Goal: Information Seeking & Learning: Compare options

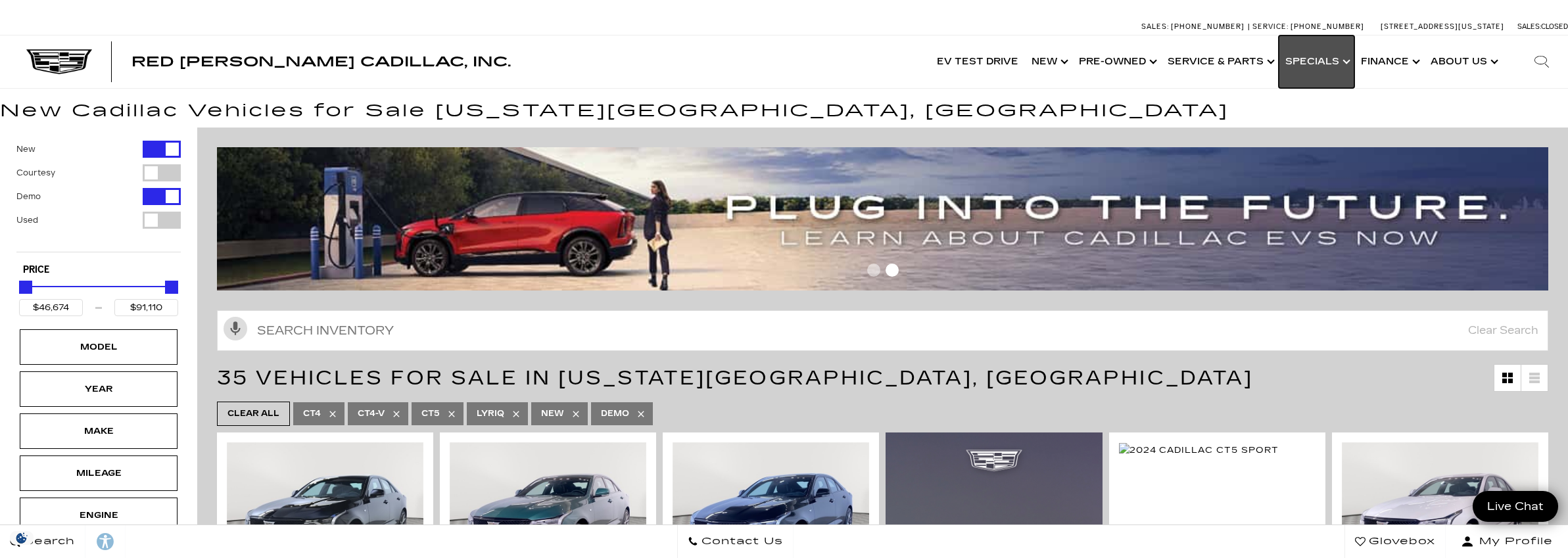
click at [1331, 59] on link "Show Specials" at bounding box center [1316, 62] width 75 height 53
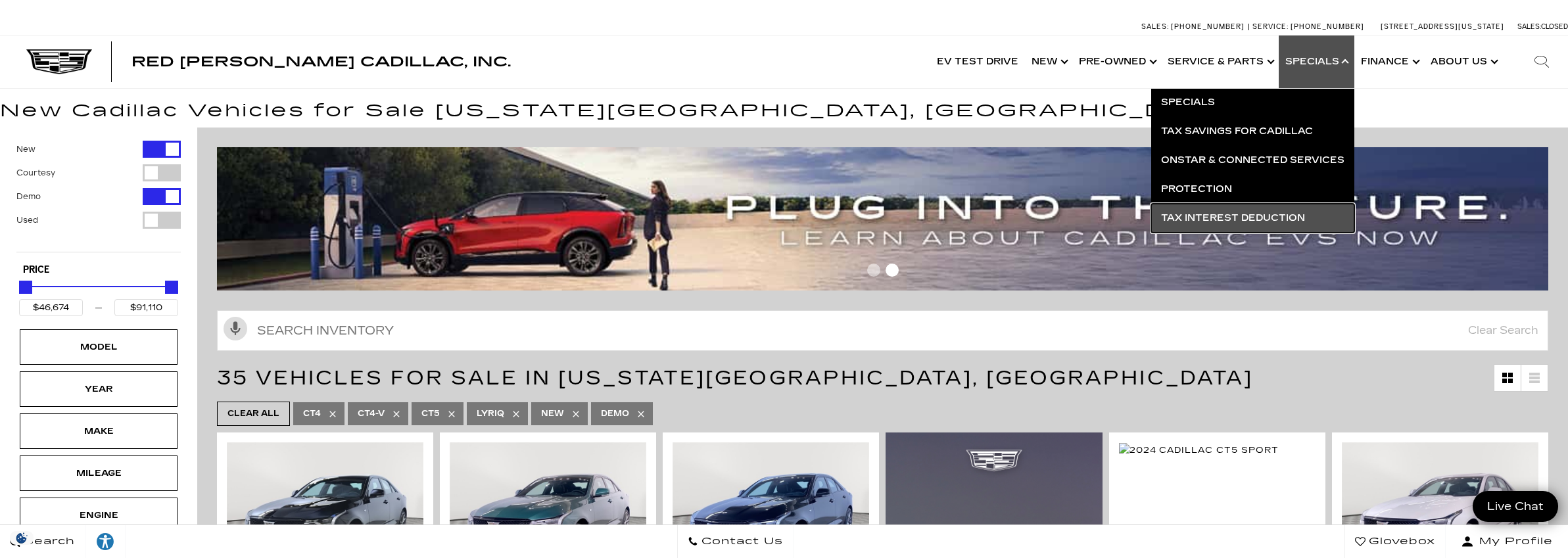
click at [1258, 215] on link "Tax Interest Deduction" at bounding box center [1253, 218] width 203 height 29
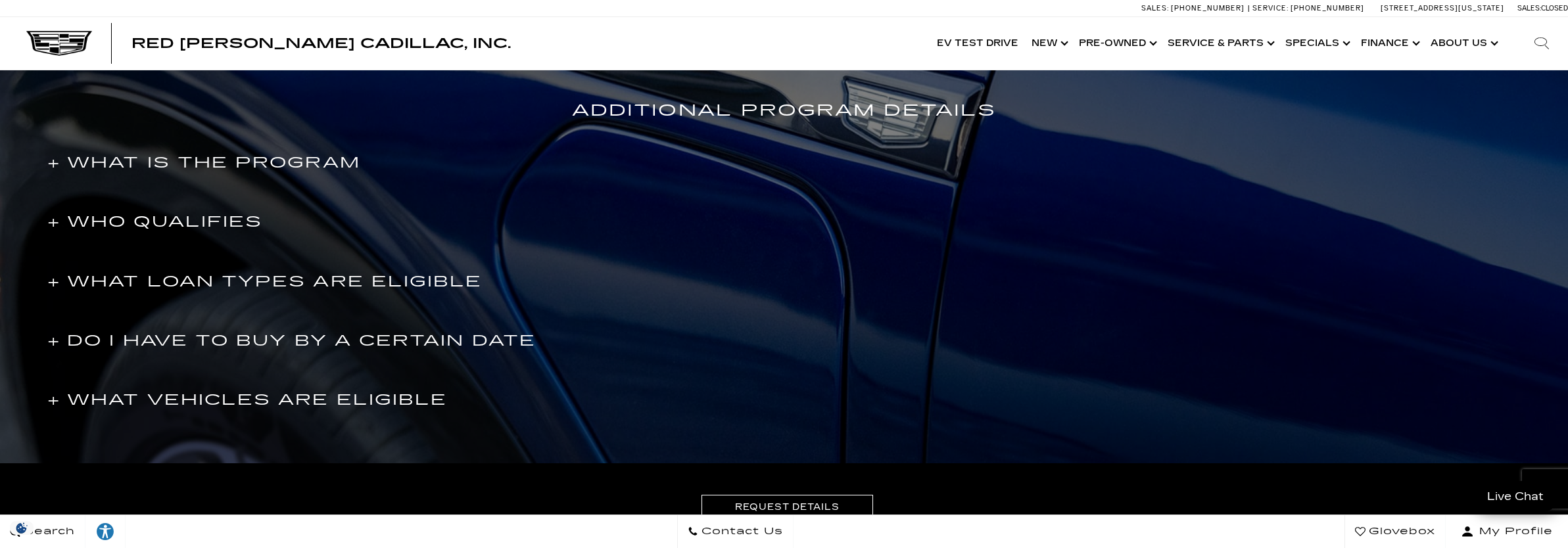
scroll to position [1052, 0]
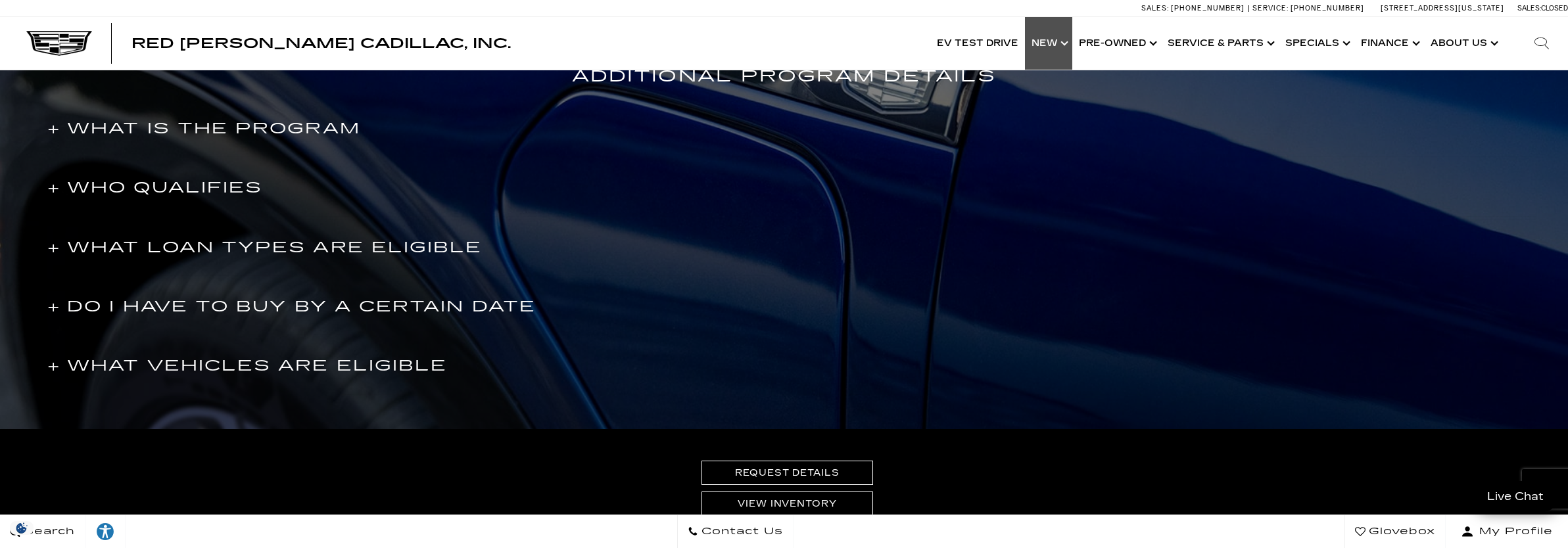
click at [1057, 44] on link "Show New" at bounding box center [1049, 43] width 47 height 53
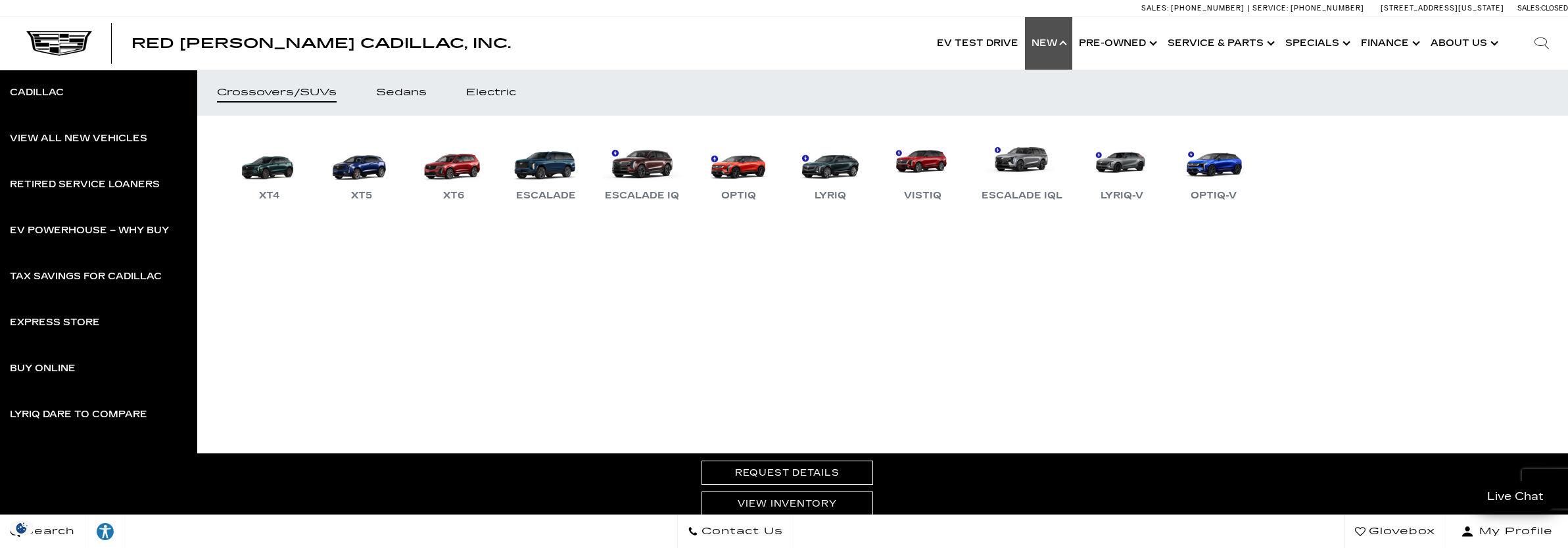
scroll to position [0, 0]
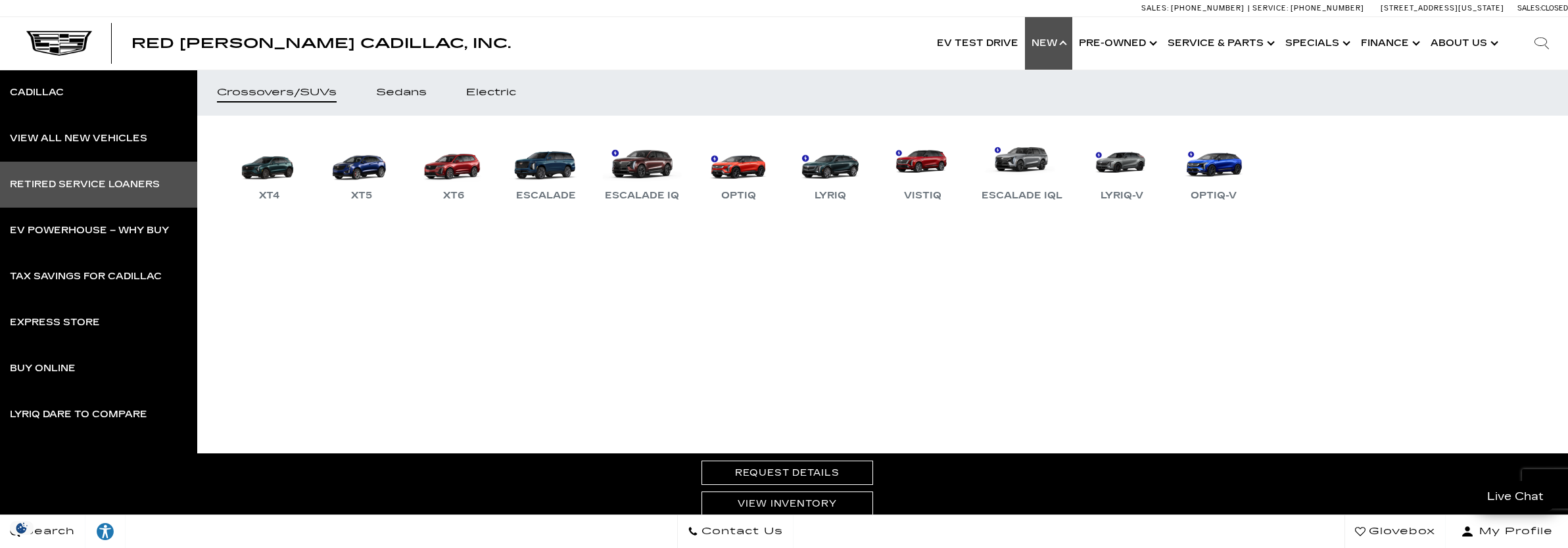
click at [122, 181] on div "Retired Service Loaners" at bounding box center [85, 185] width 150 height 9
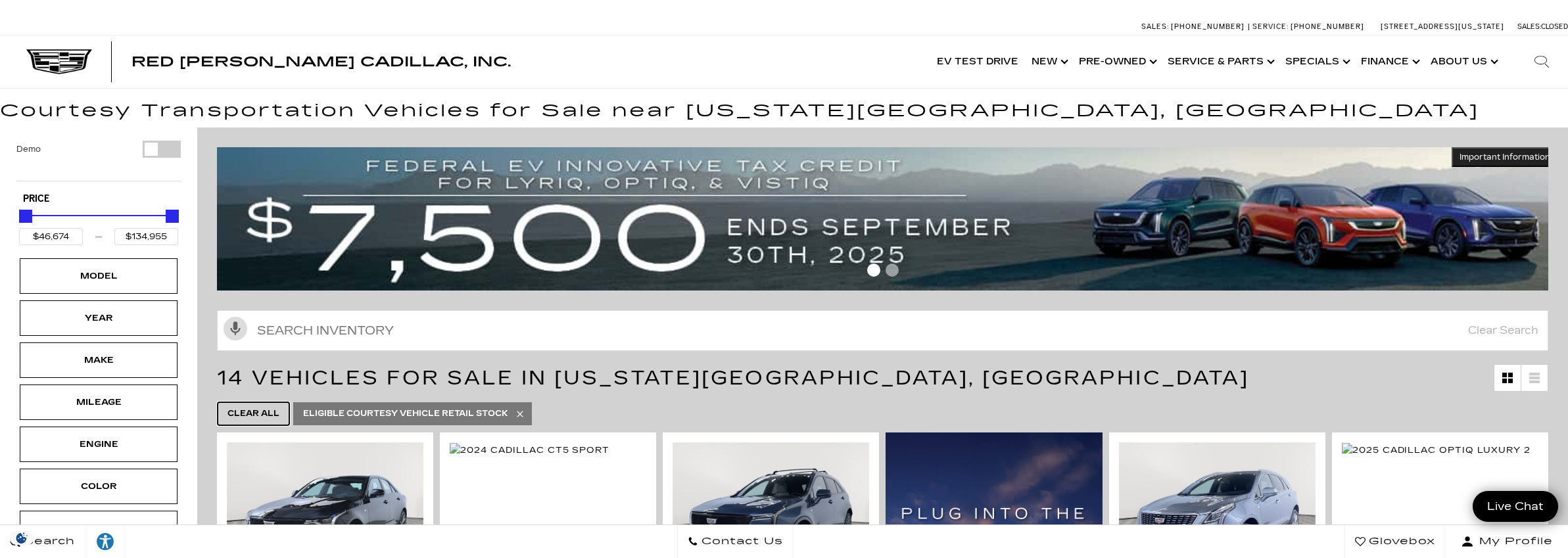
click at [276, 412] on span "Clear All" at bounding box center [253, 414] width 52 height 16
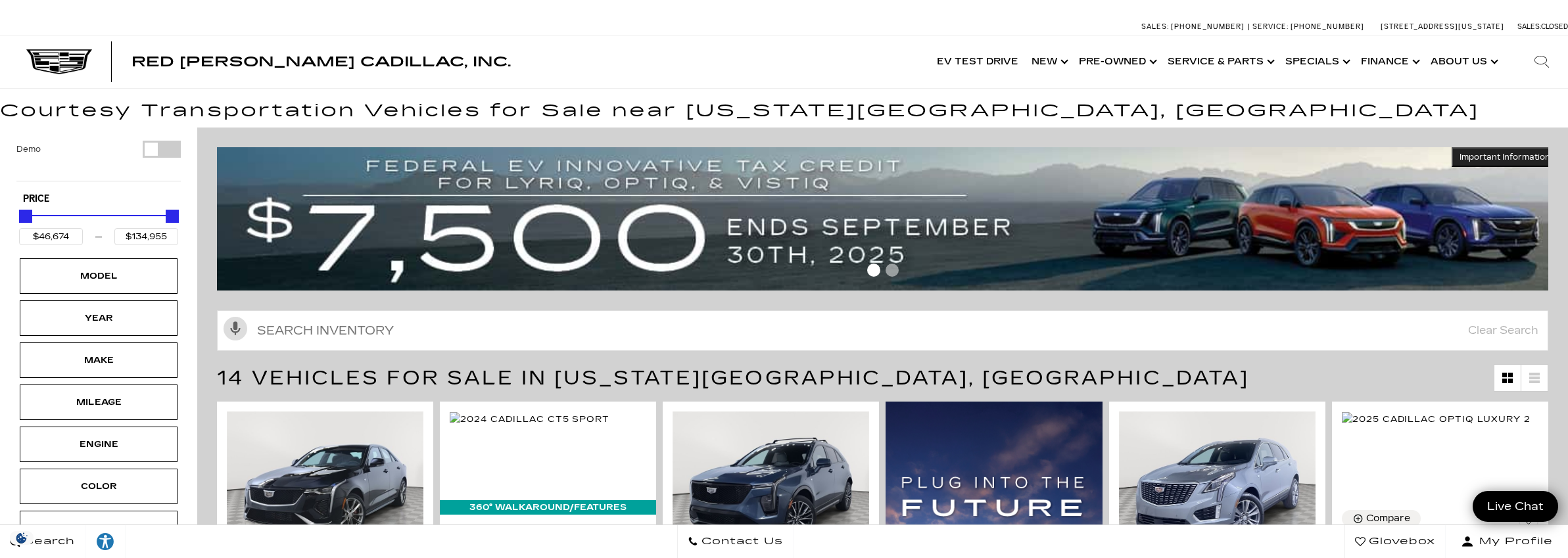
type input "$5,500"
type input "$195,000"
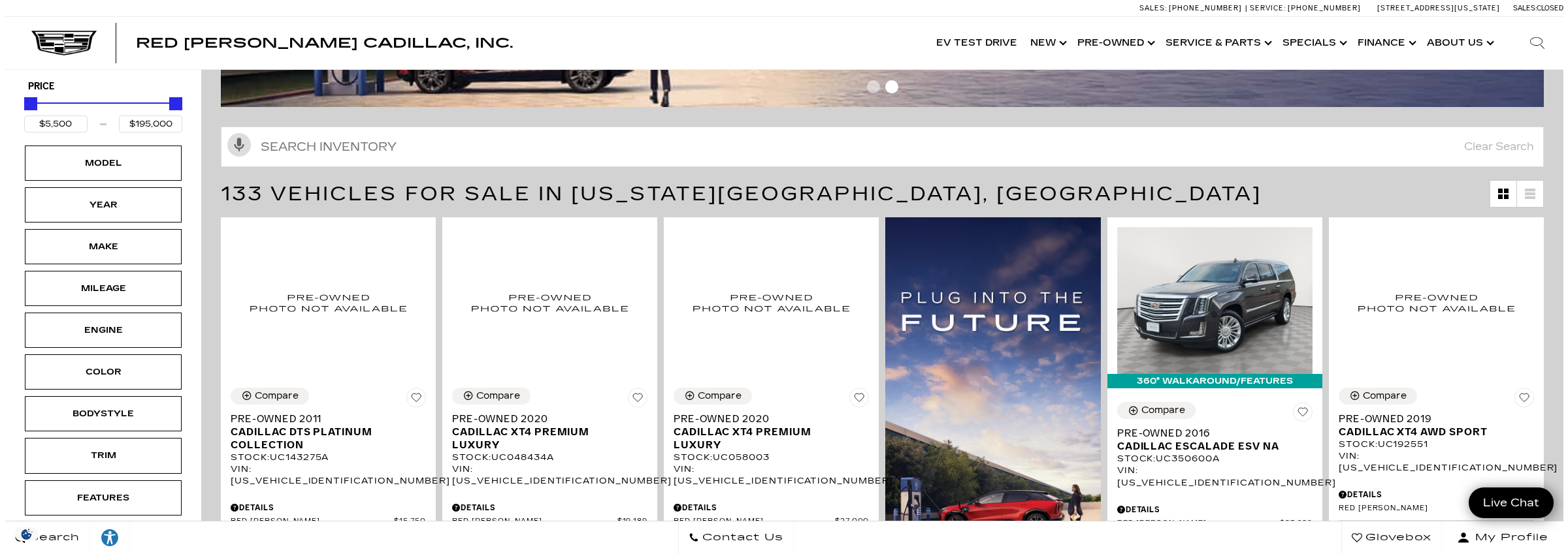
scroll to position [196, 0]
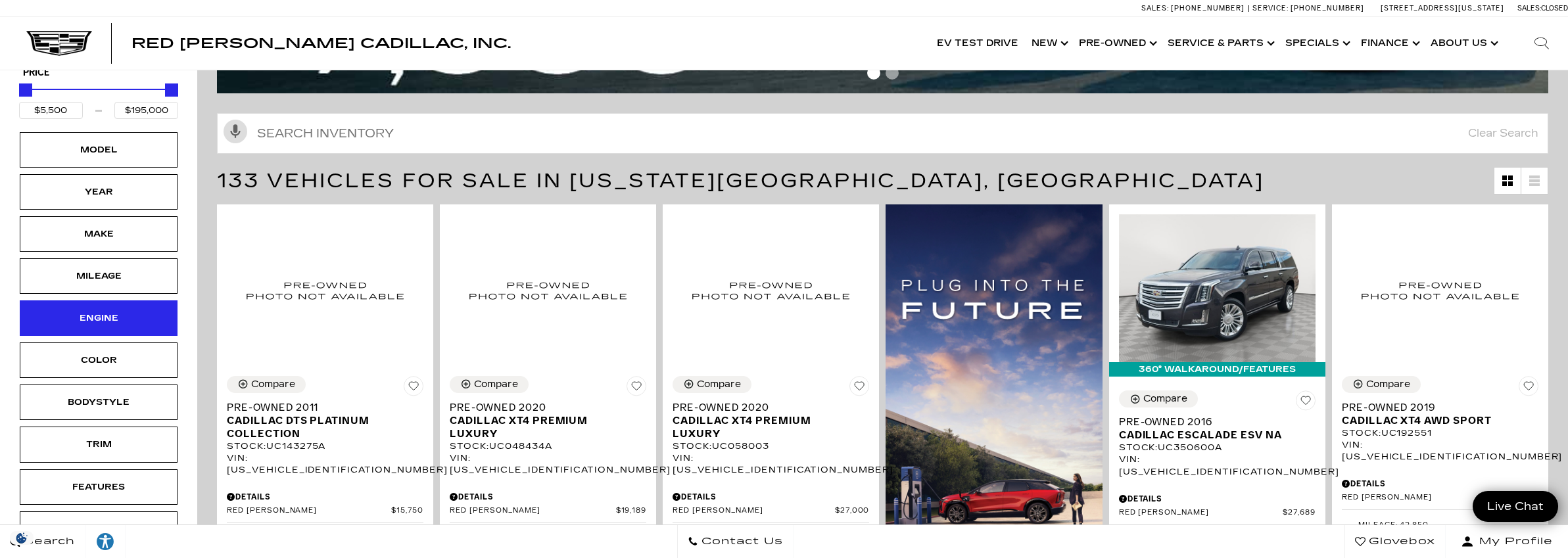
click at [133, 315] on div "Engine" at bounding box center [99, 318] width 158 height 35
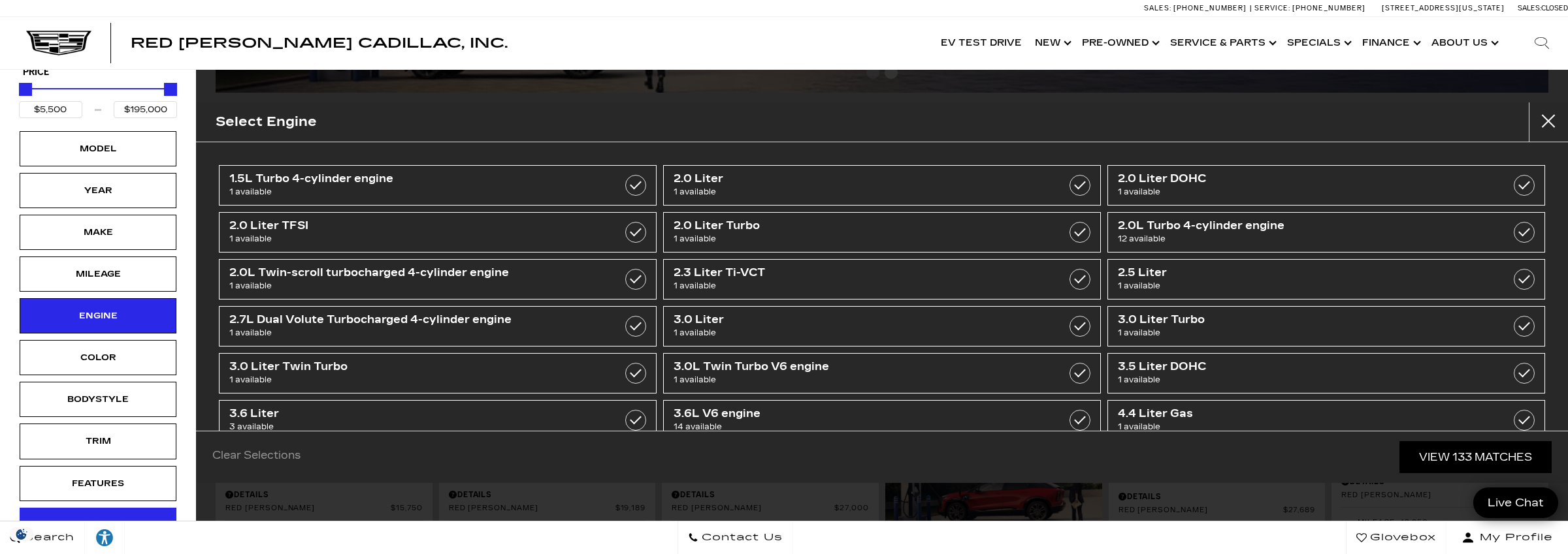
click at [138, 509] on div "Fueltype" at bounding box center [98, 525] width 157 height 35
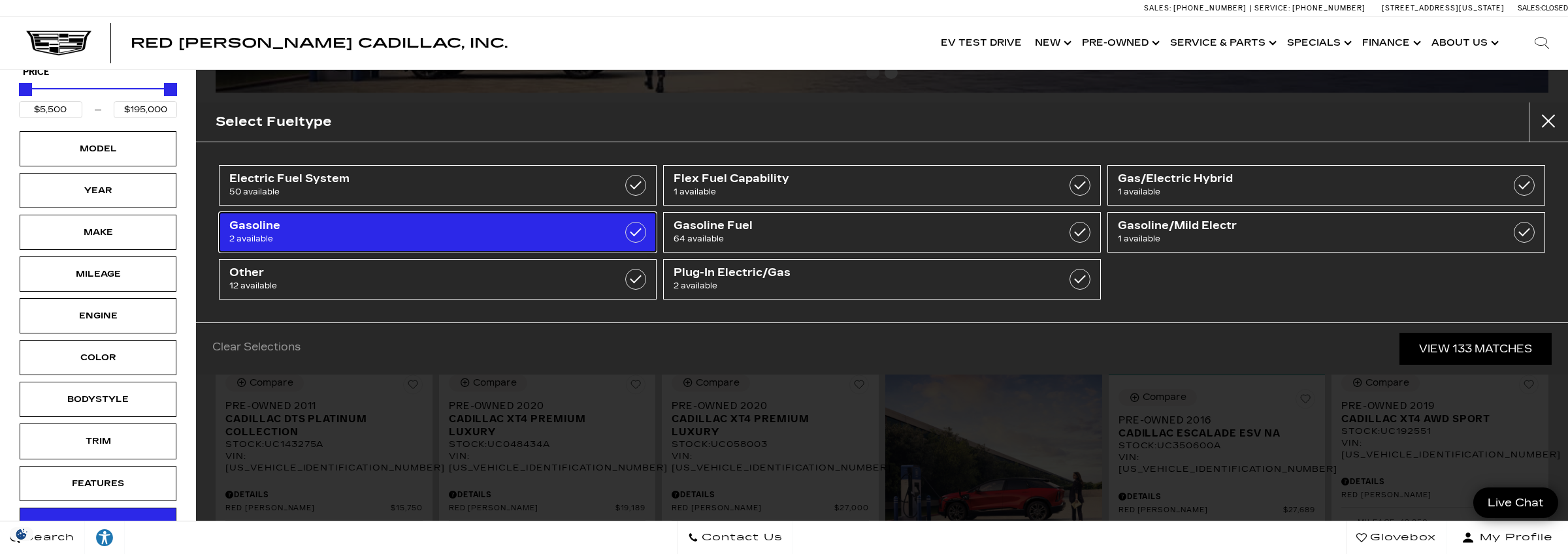
click at [504, 226] on span "Gasoline" at bounding box center [406, 226] width 354 height 13
type input "$119,250"
checkbox input "true"
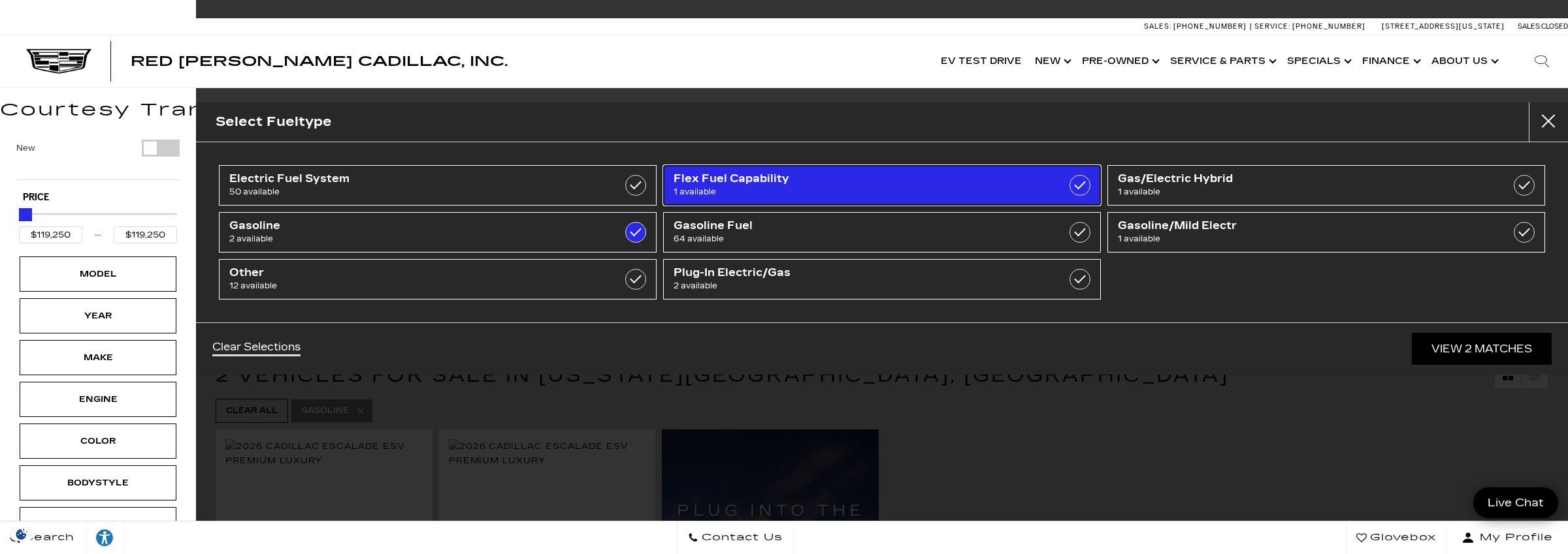
click at [855, 176] on span "Flex Fuel Capability" at bounding box center [850, 179] width 354 height 13
type input "$16,500"
checkbox input "true"
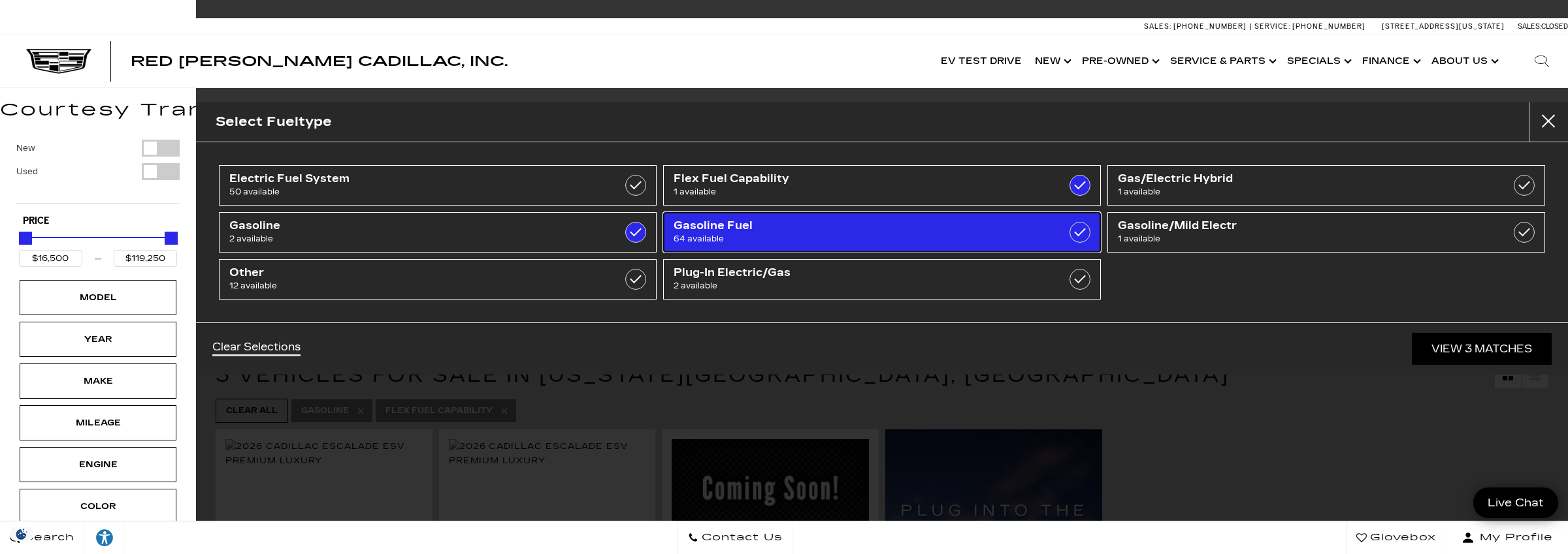
click at [991, 225] on span "Gasoline Fuel" at bounding box center [850, 226] width 354 height 13
type input "$5,500"
type input "$195,000"
checkbox input "true"
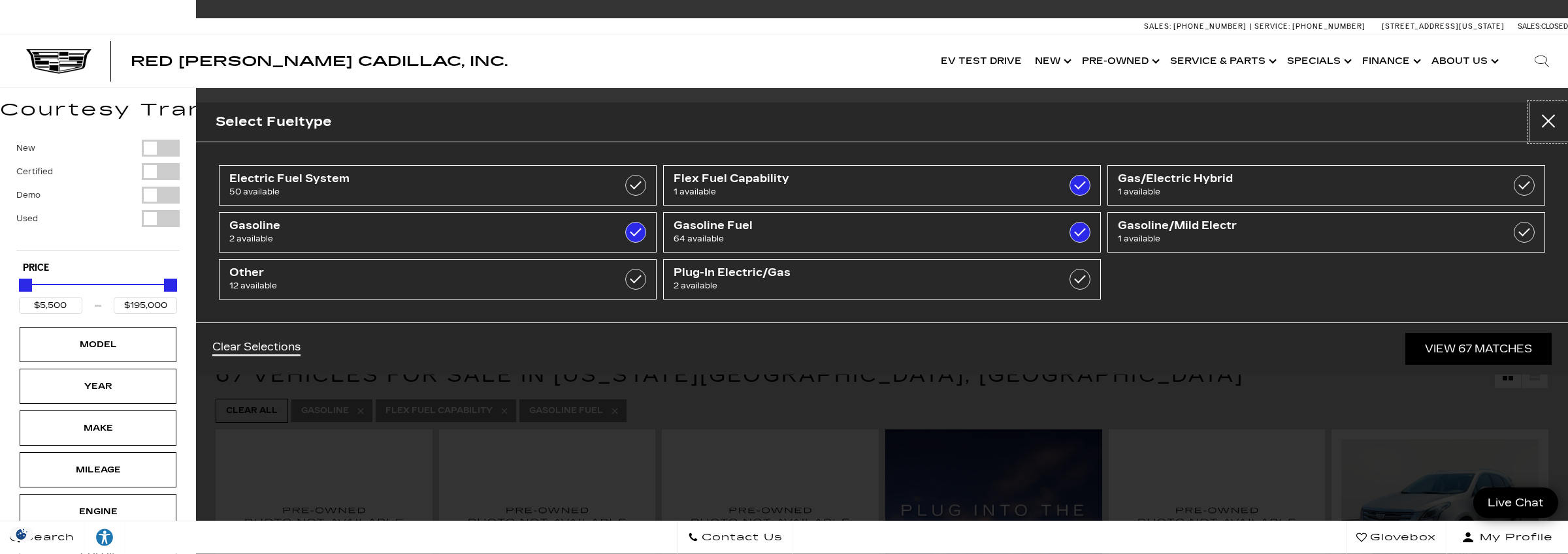
click at [1551, 117] on button "Close" at bounding box center [1549, 122] width 40 height 40
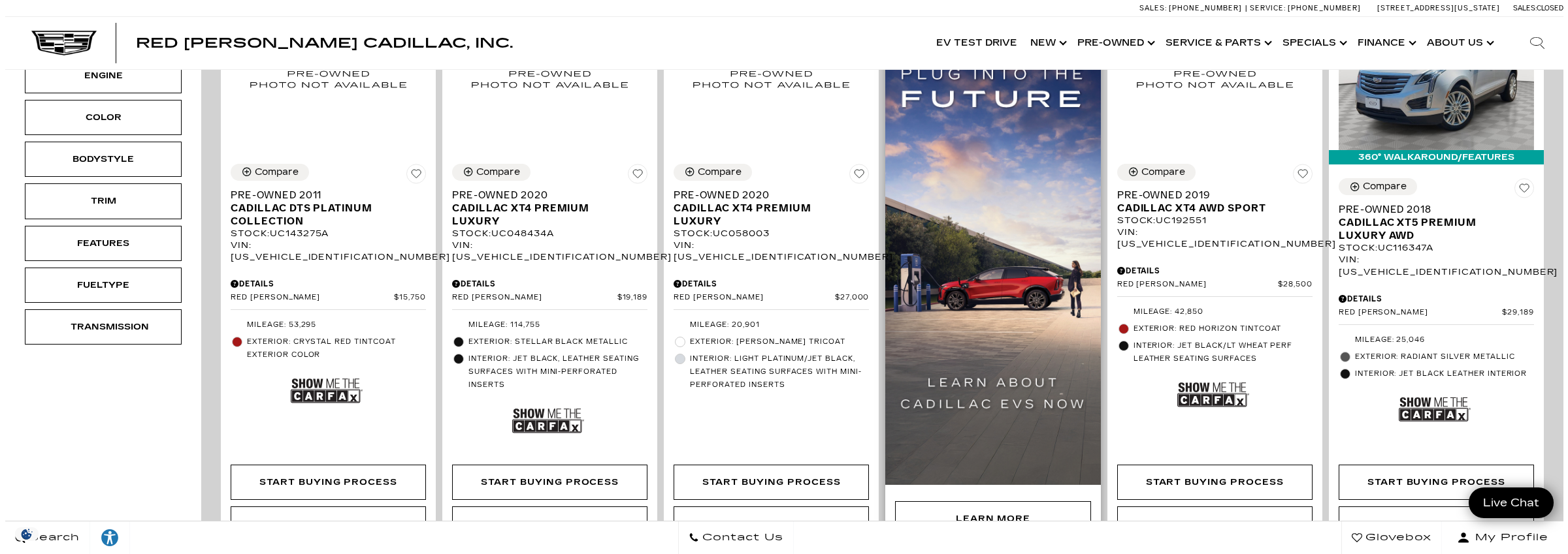
scroll to position [438, 0]
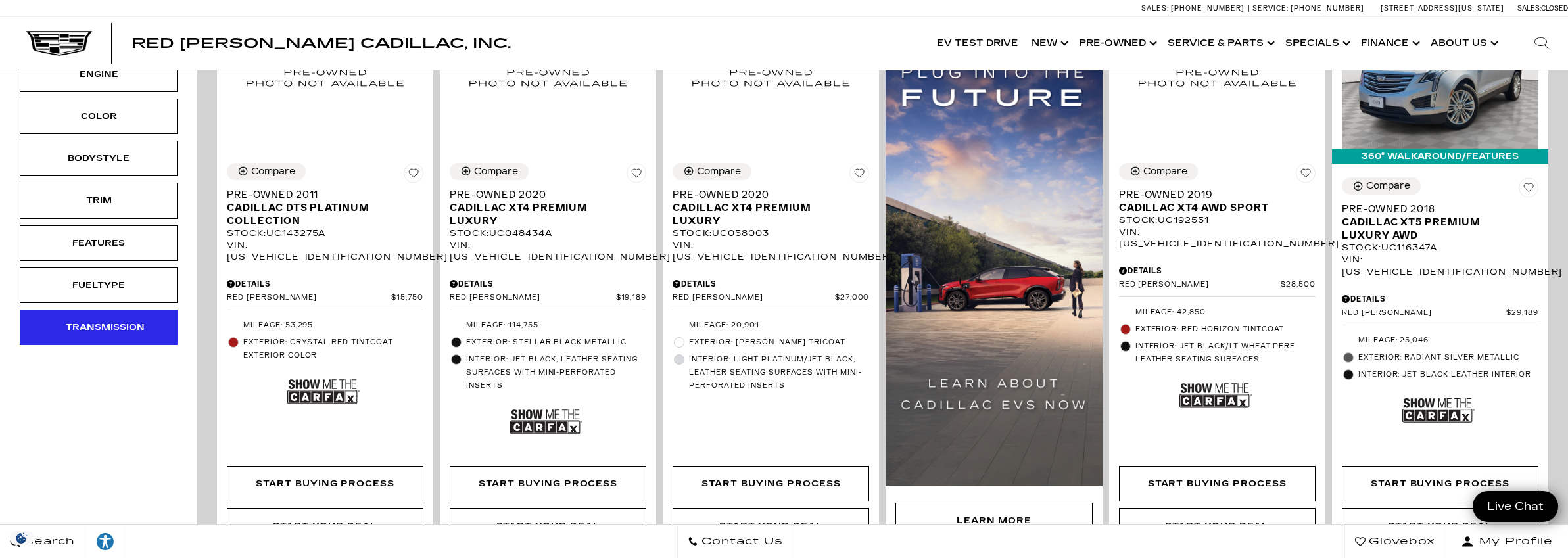
click at [73, 325] on div "Transmission" at bounding box center [99, 328] width 66 height 14
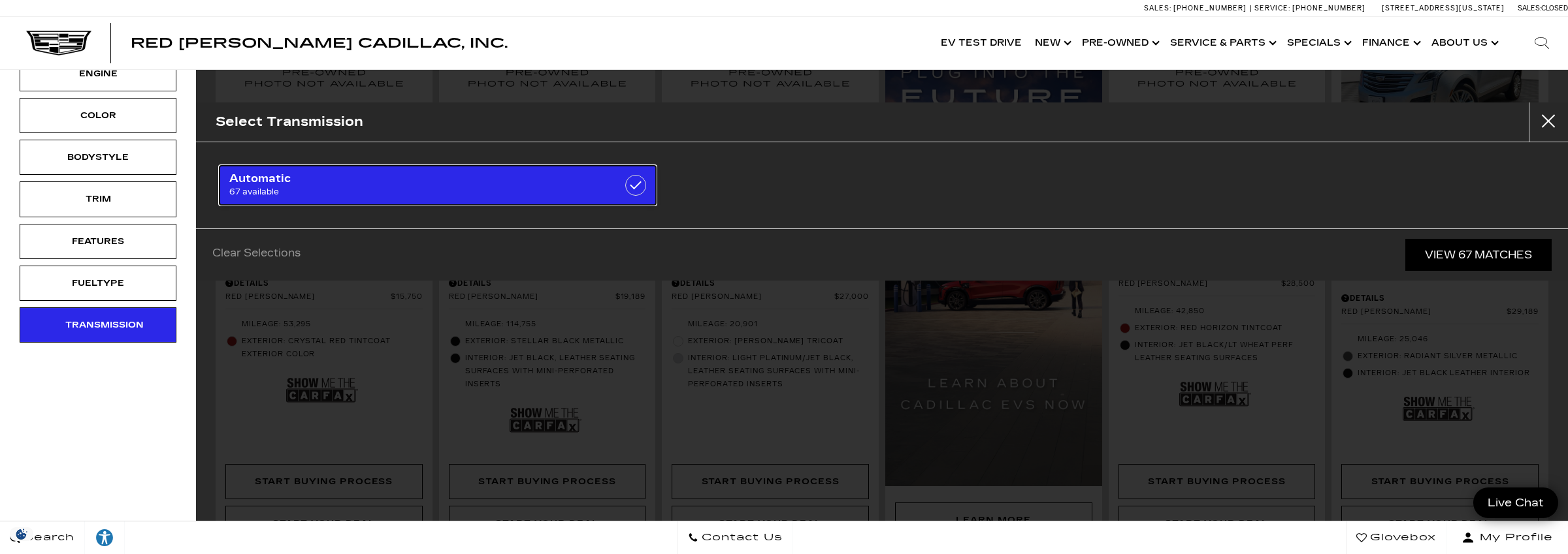
click at [303, 185] on span "67 available" at bounding box center [406, 192] width 354 height 13
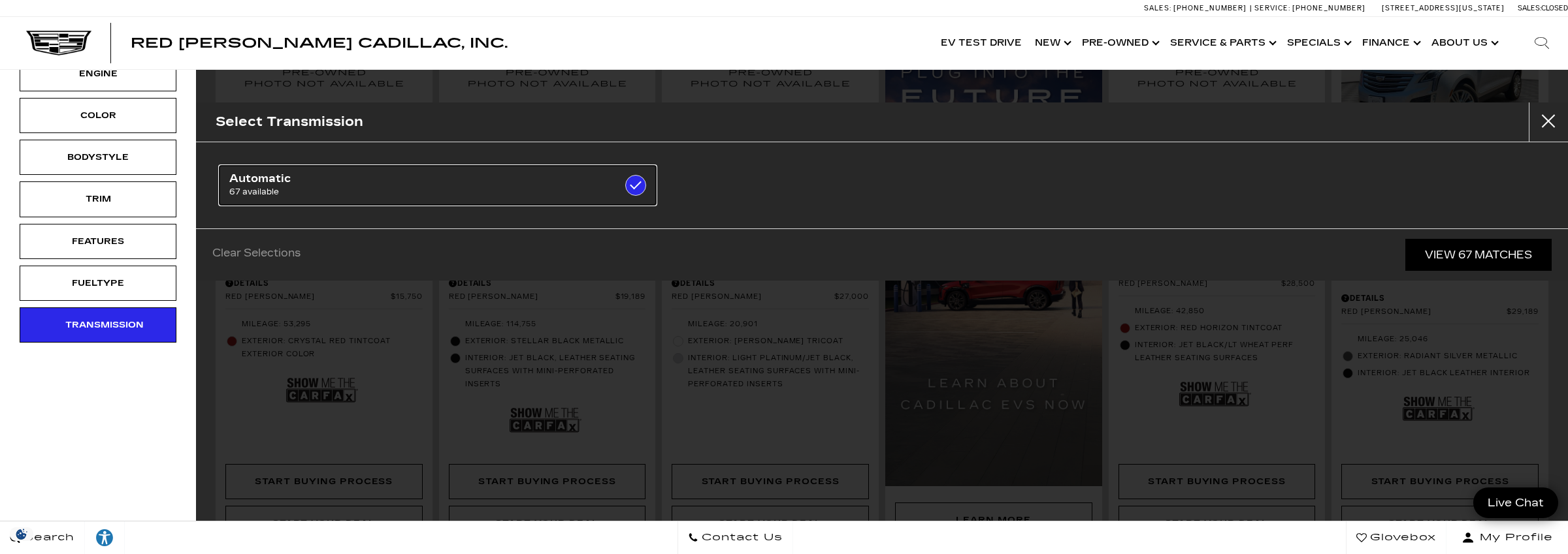
checkbox input "true"
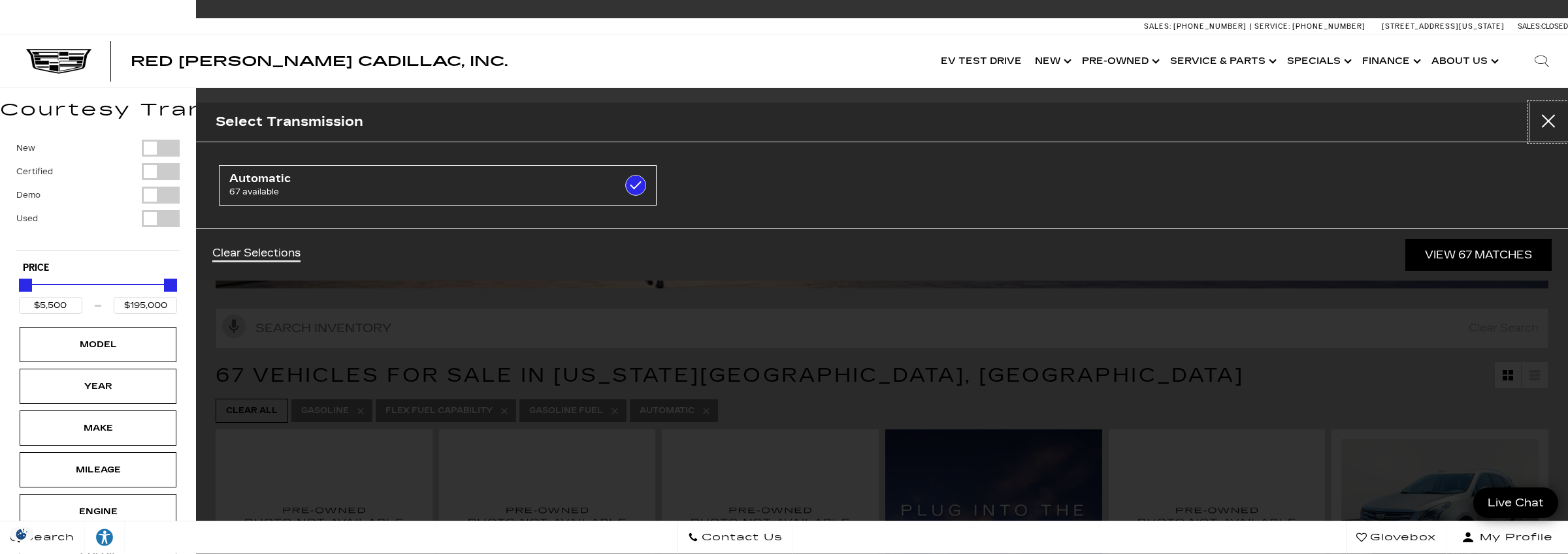
click at [1556, 112] on button "Close" at bounding box center [1549, 122] width 40 height 40
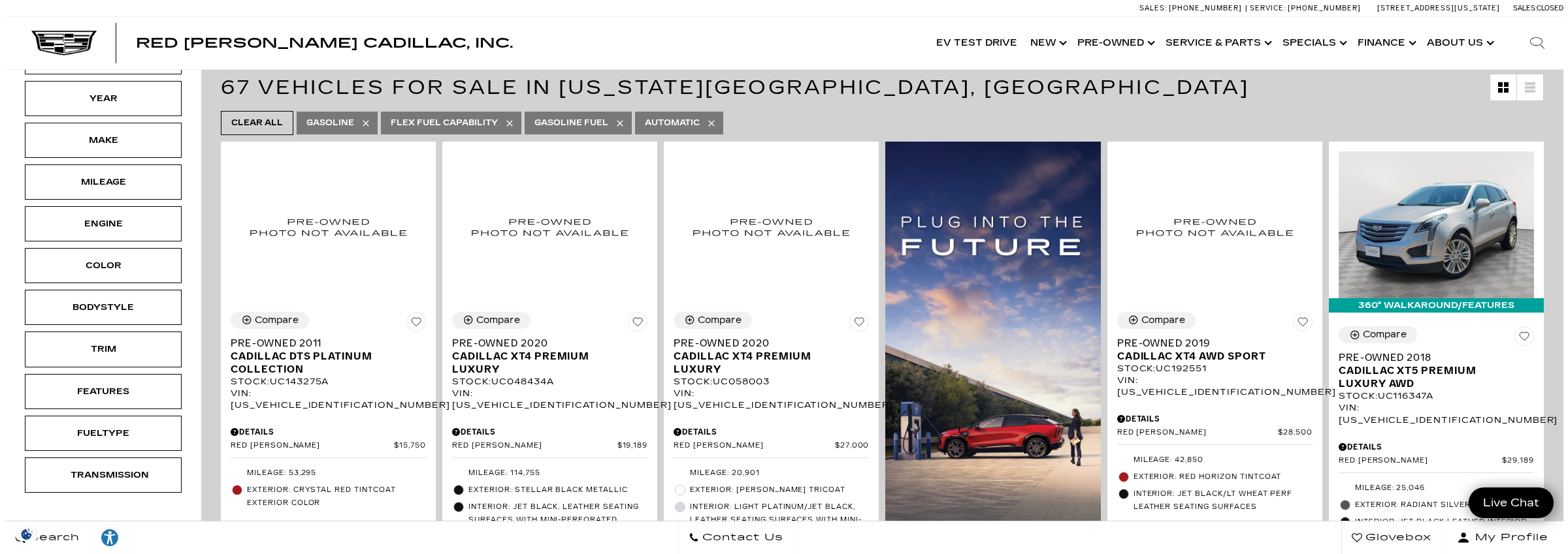
scroll to position [284, 0]
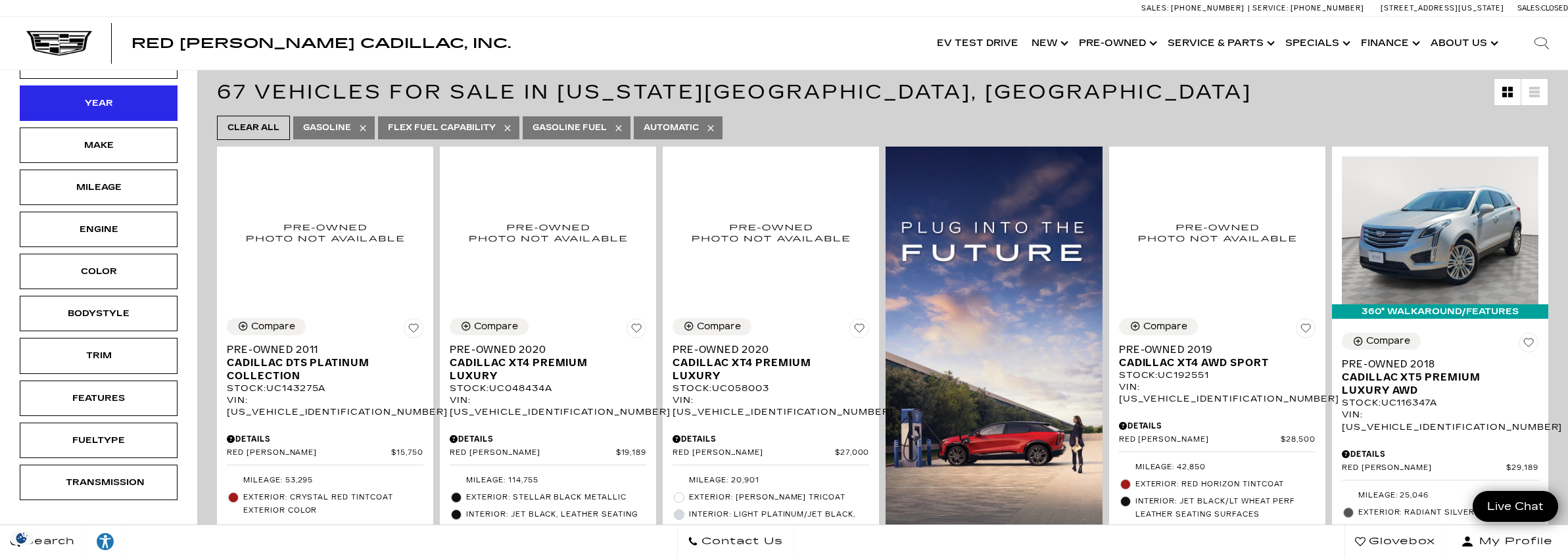
click at [63, 95] on div "Year" at bounding box center [99, 102] width 158 height 35
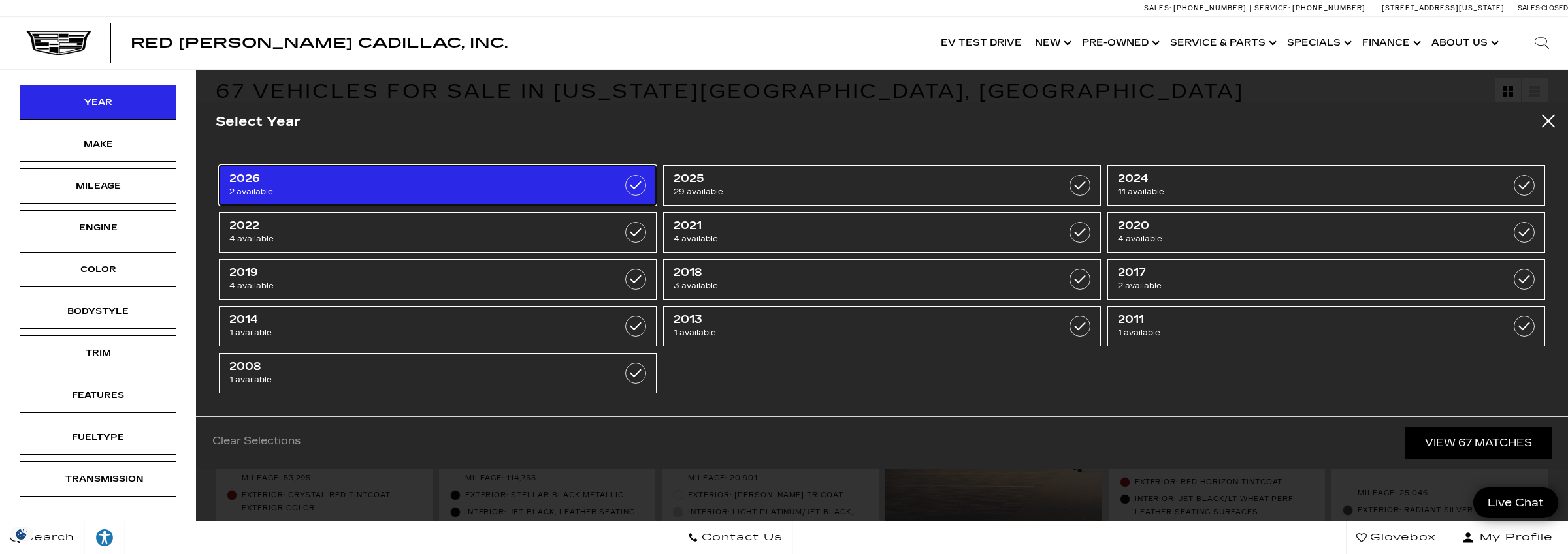
click at [341, 175] on span "2026" at bounding box center [406, 179] width 354 height 13
type input "$119,250"
checkbox input "true"
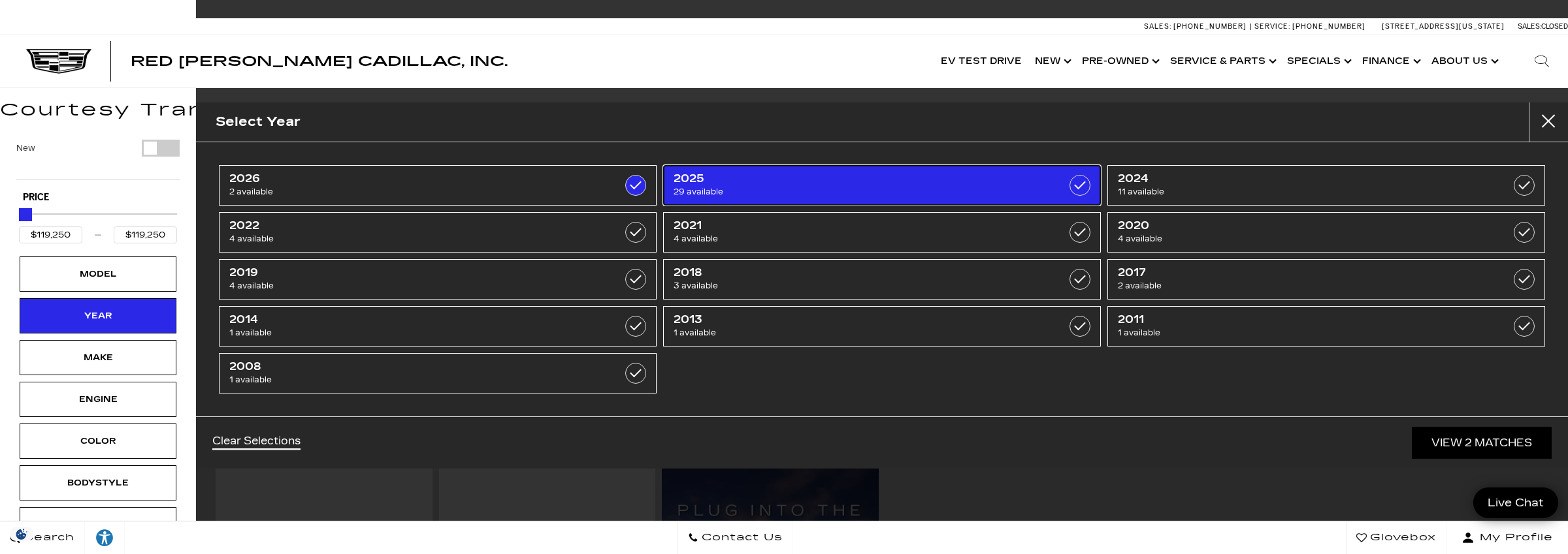
click at [688, 173] on span "2025" at bounding box center [850, 179] width 354 height 13
type input "$50,049"
type input "$195,000"
checkbox input "true"
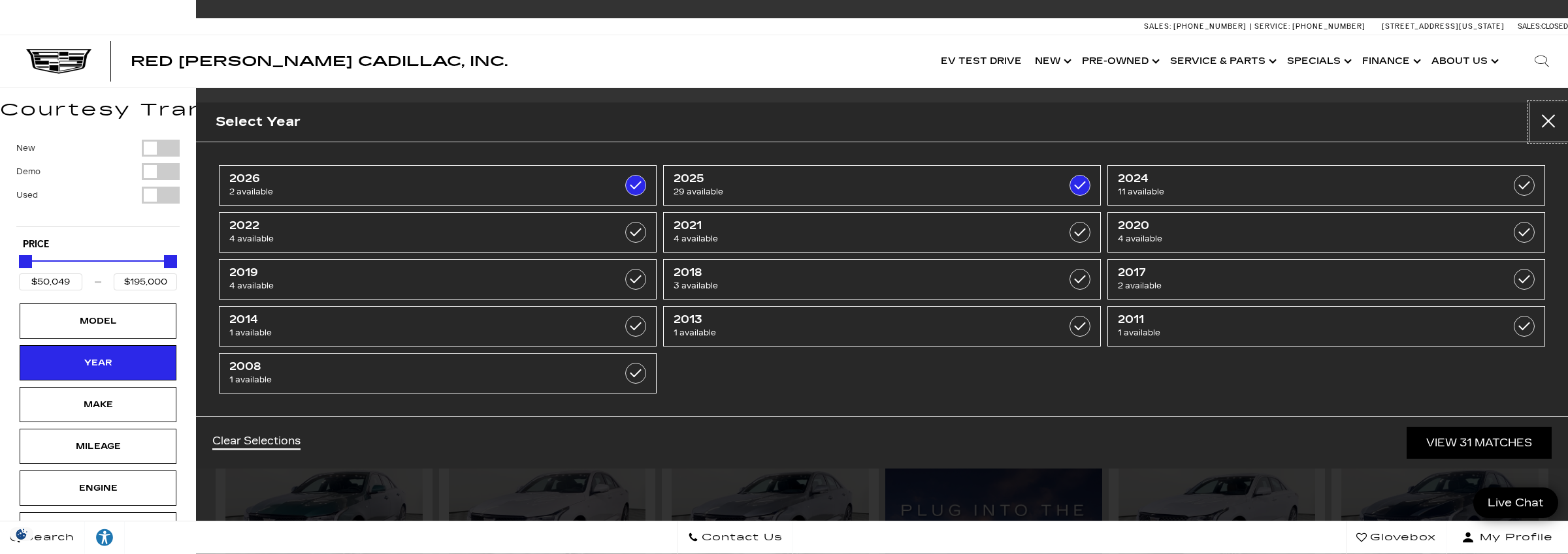
click at [1544, 118] on button "Close" at bounding box center [1549, 122] width 40 height 40
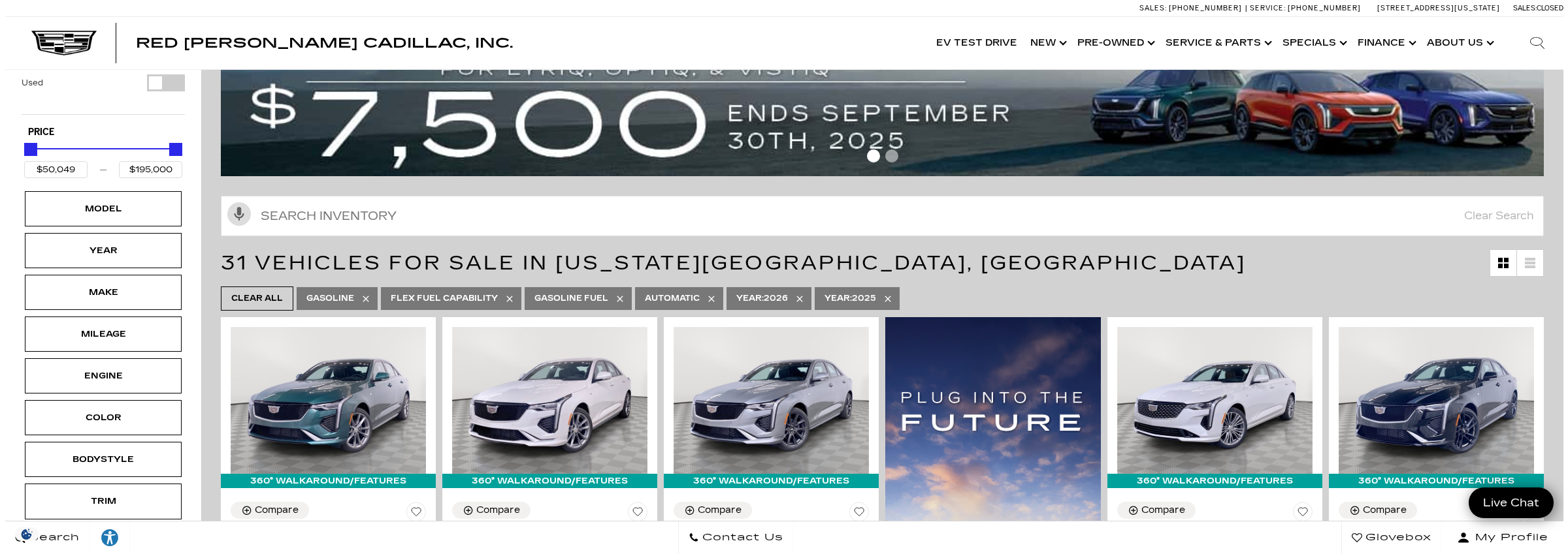
scroll to position [261, 0]
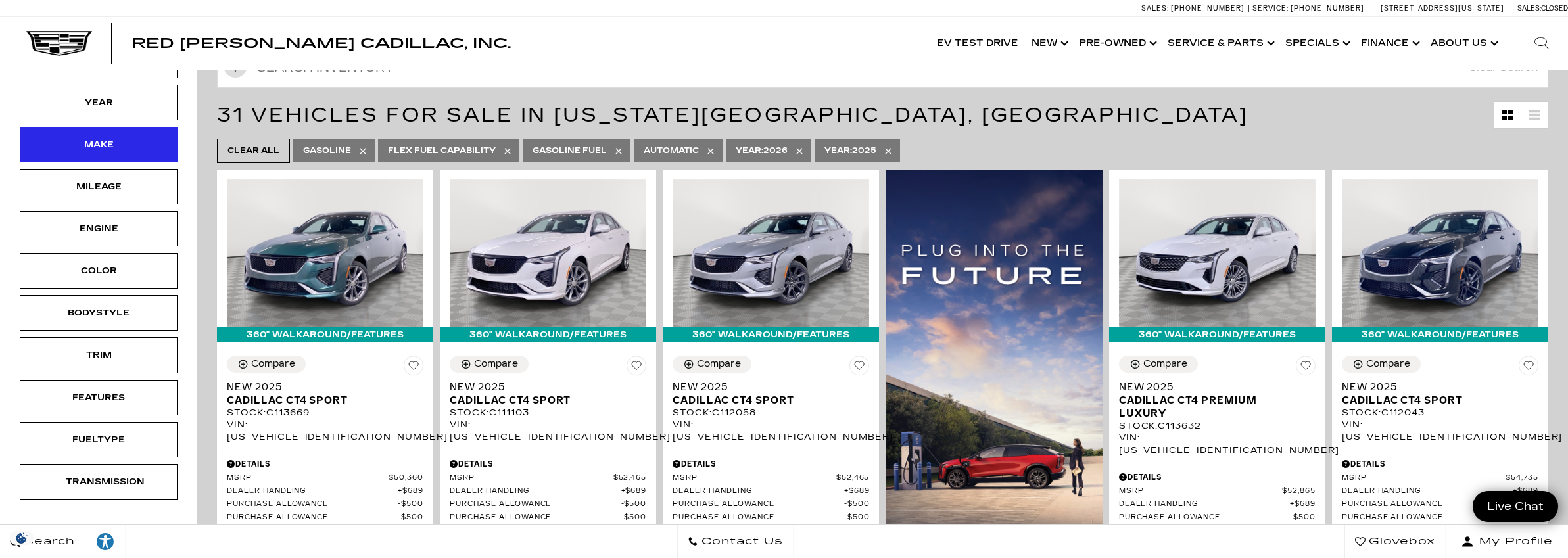
click at [136, 136] on div "Make" at bounding box center [99, 144] width 158 height 35
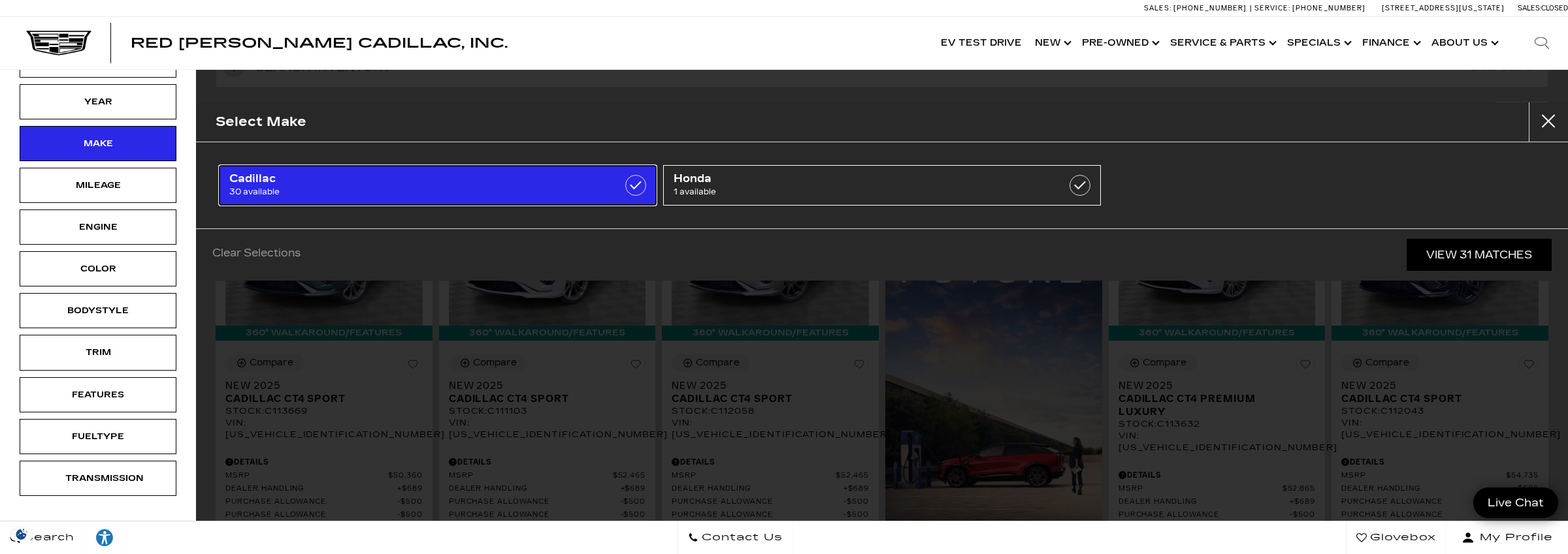
click at [292, 175] on span "Cadillac" at bounding box center [406, 179] width 354 height 13
checkbox input "true"
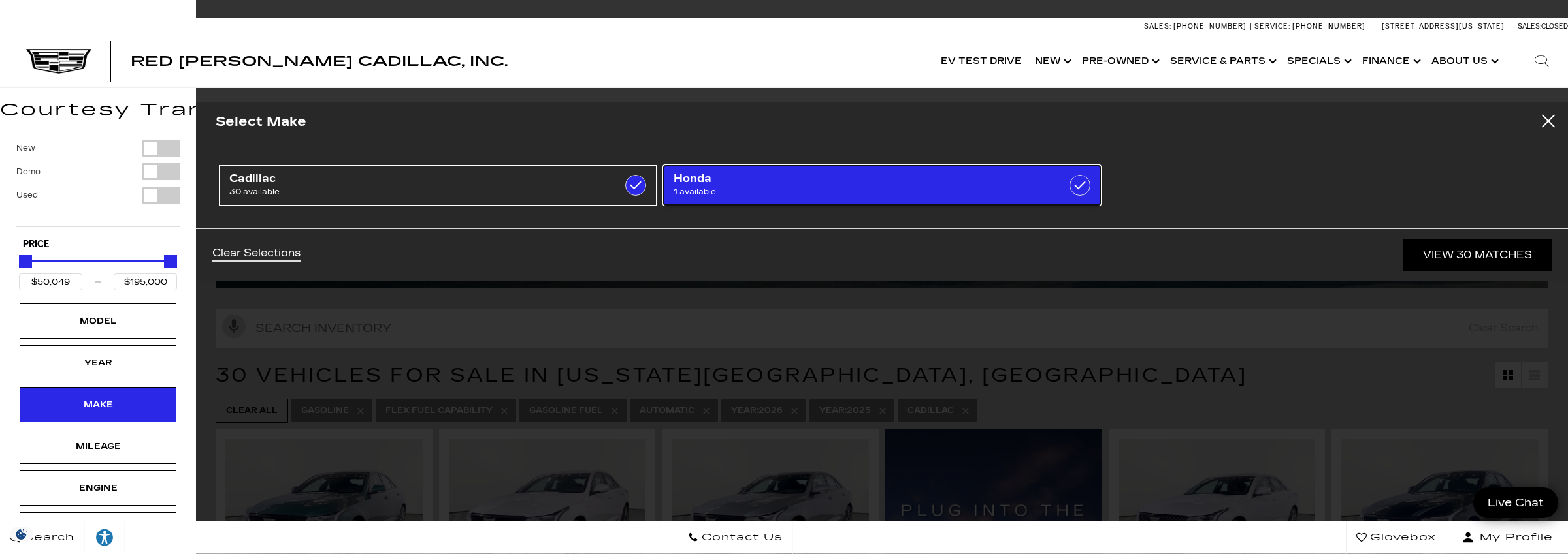
click at [695, 177] on span "Honda" at bounding box center [850, 179] width 354 height 13
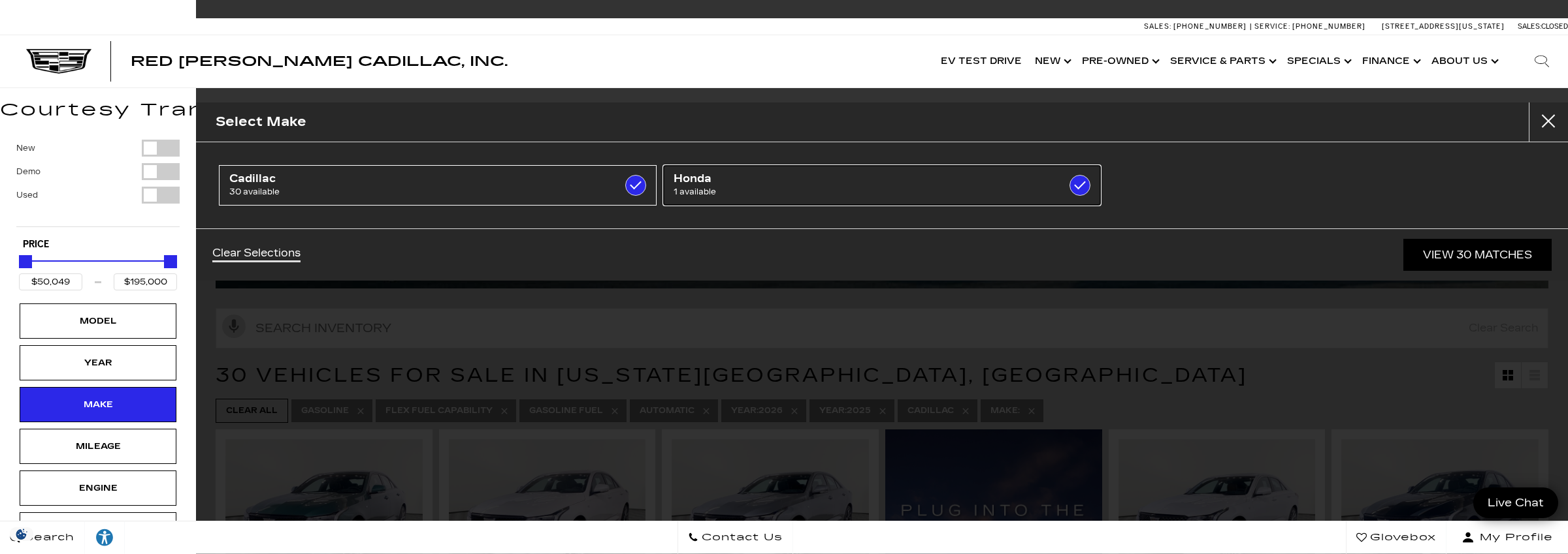
checkbox input "true"
click at [1530, 119] on button "Close" at bounding box center [1549, 122] width 40 height 40
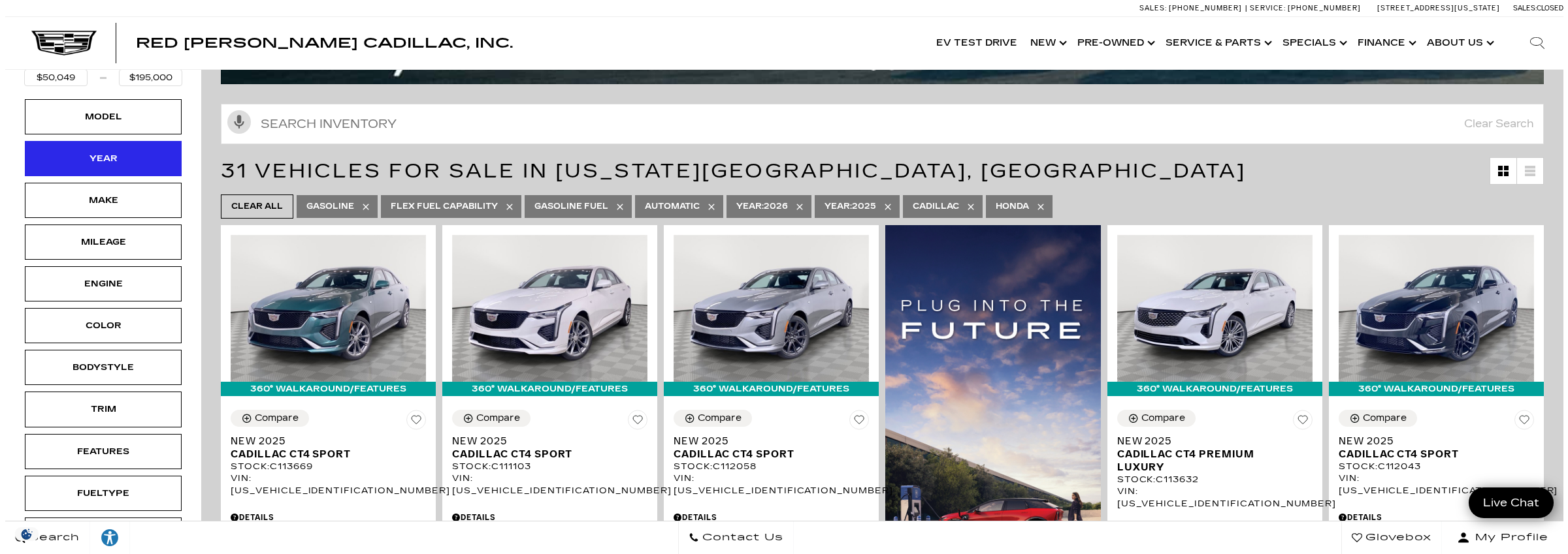
scroll to position [261, 0]
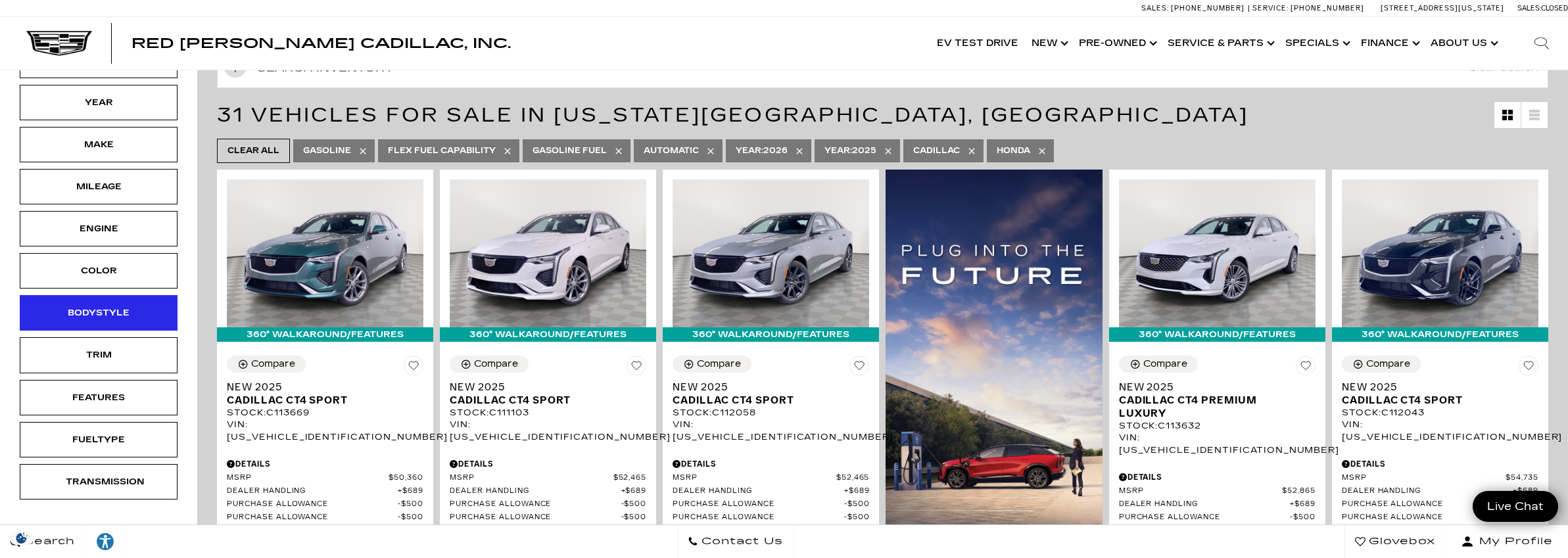
click at [133, 303] on div "Bodystyle" at bounding box center [99, 313] width 158 height 35
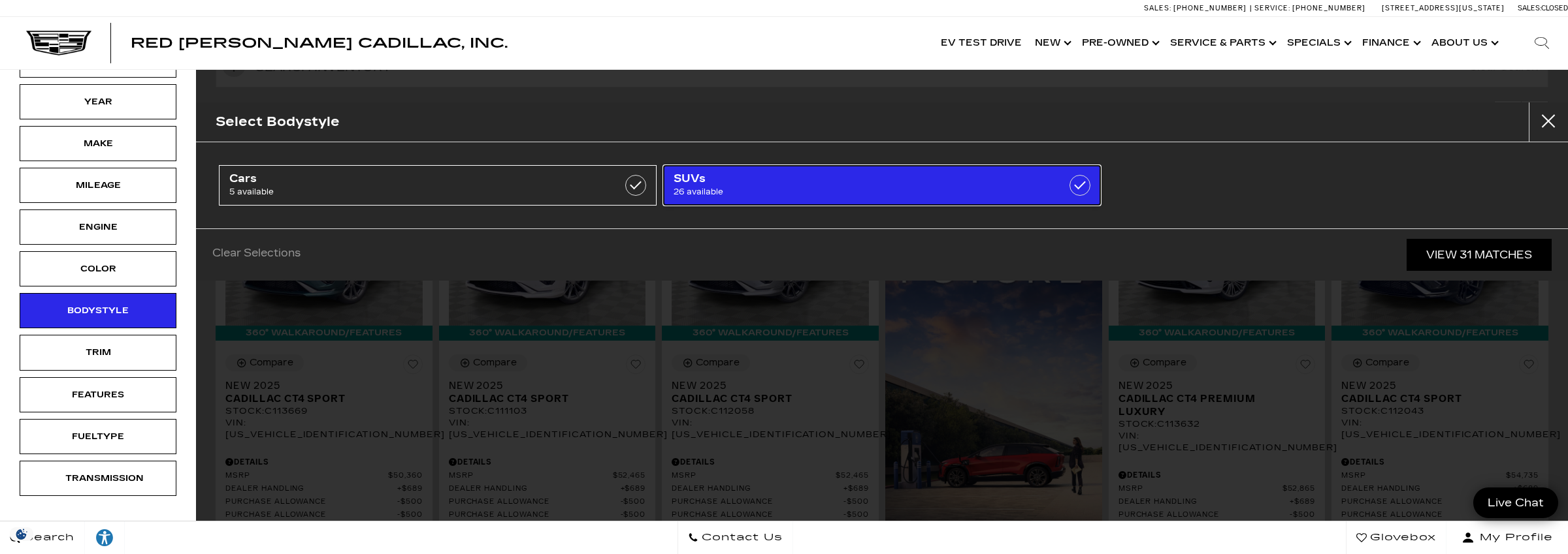
click at [685, 188] on span "26 available" at bounding box center [850, 192] width 354 height 13
type input "$52,000"
checkbox input "true"
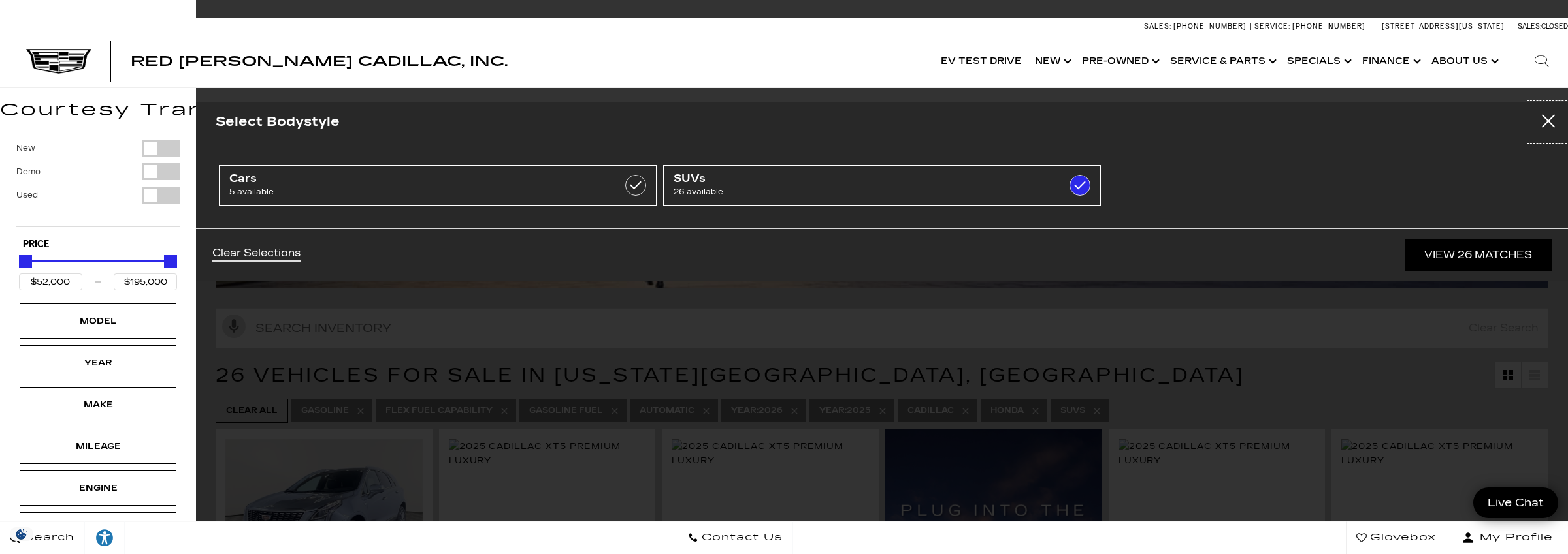
click at [1554, 113] on button "Close" at bounding box center [1549, 122] width 40 height 40
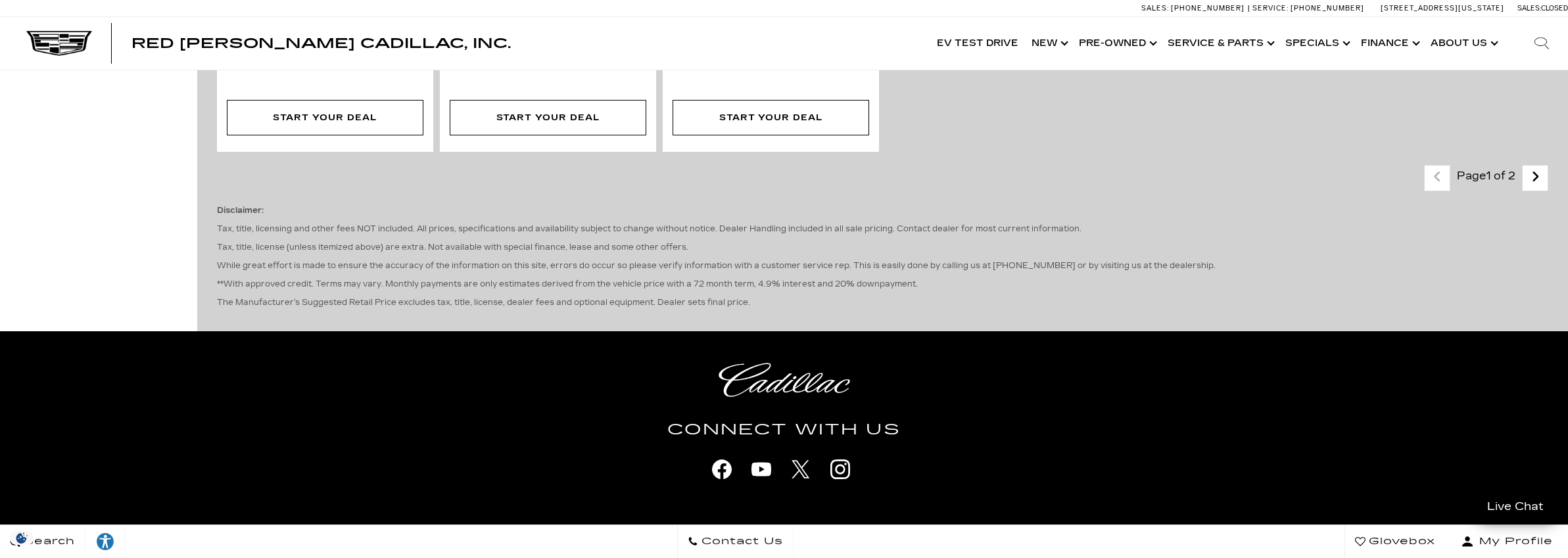
scroll to position [2793, 0]
